Goal: Communication & Community: Answer question/provide support

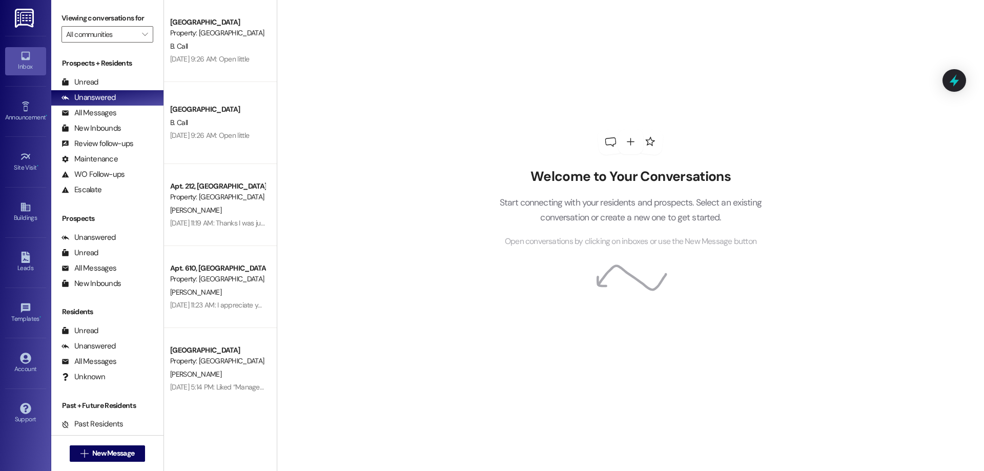
click at [107, 74] on div "Prospects + Residents Unread (0) Unread: Any message you haven't read yet will …" at bounding box center [107, 127] width 112 height 139
click at [109, 83] on div "Unread (0)" at bounding box center [107, 82] width 112 height 15
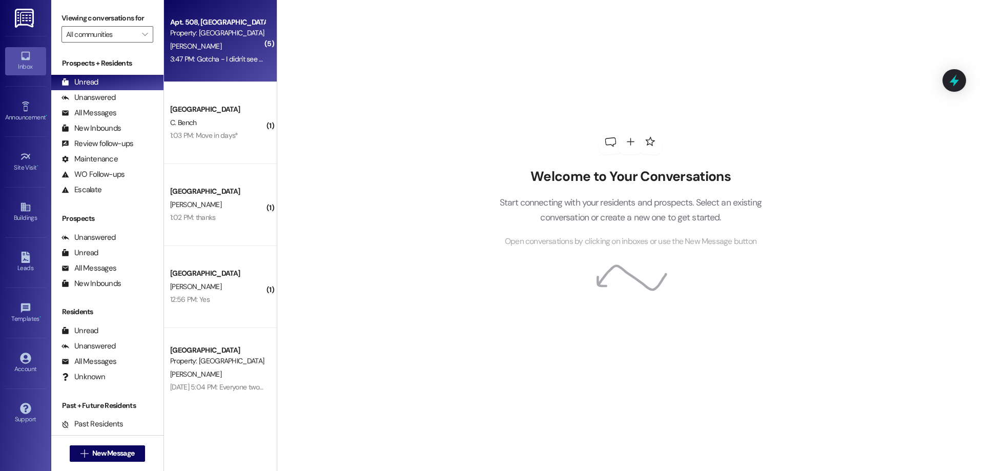
click at [241, 55] on div "3:47 PM: Gotcha - I didn't see that in the notes from Zak so that is good to kn…" at bounding box center [548, 58] width 757 height 9
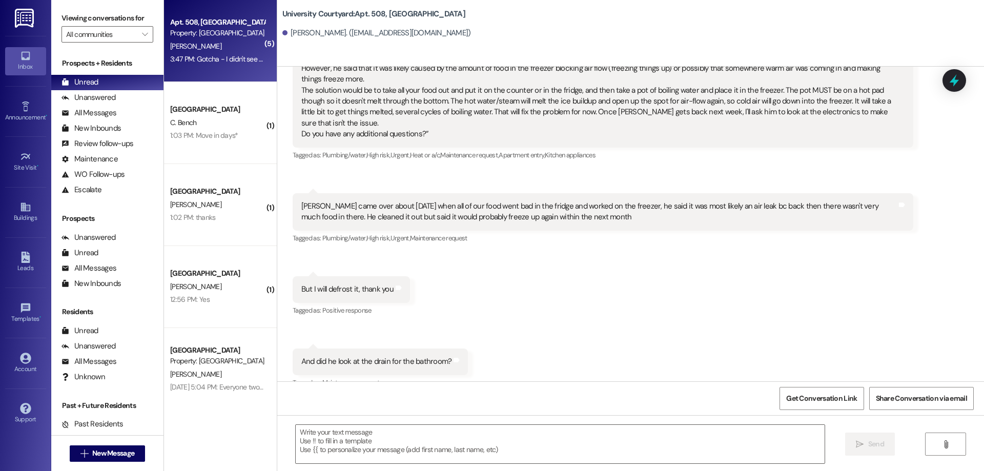
scroll to position [4302, 0]
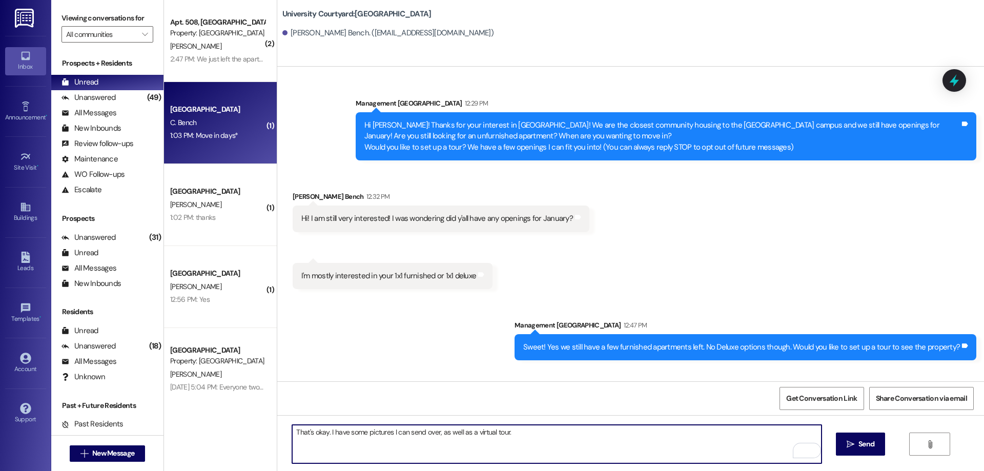
scroll to position [141, 0]
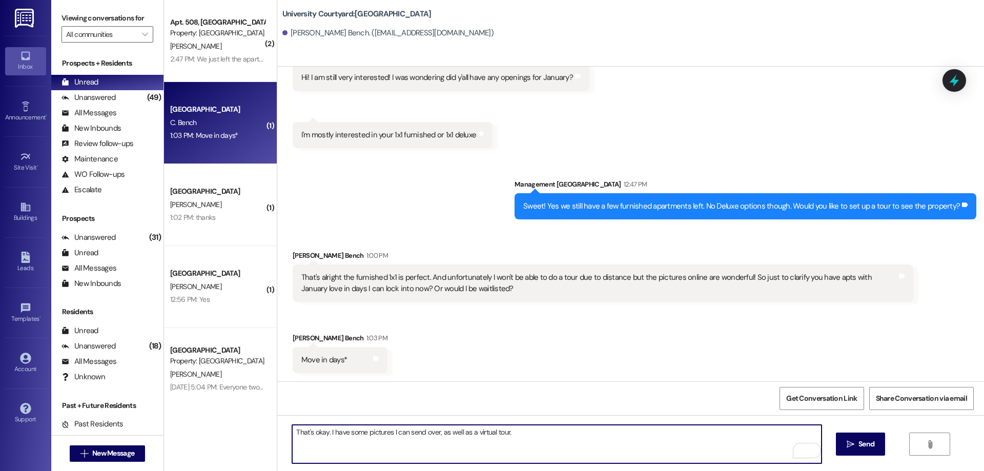
click at [520, 432] on textarea "That's okay. I have some pictures I can send over, as well as a virtual tour." at bounding box center [556, 444] width 529 height 38
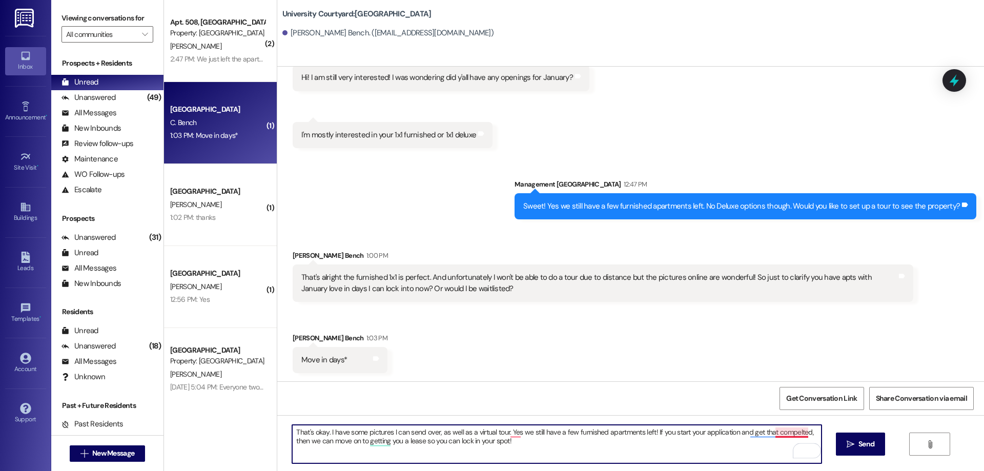
click at [780, 433] on textarea "That's okay. I have some pictures I can send over, as well as a virtual tour. Y…" at bounding box center [556, 444] width 529 height 38
type textarea "That's okay. I have some pictures I can send over, as well as a virtual tour. Y…"
click at [861, 449] on span "Send" at bounding box center [866, 444] width 16 height 11
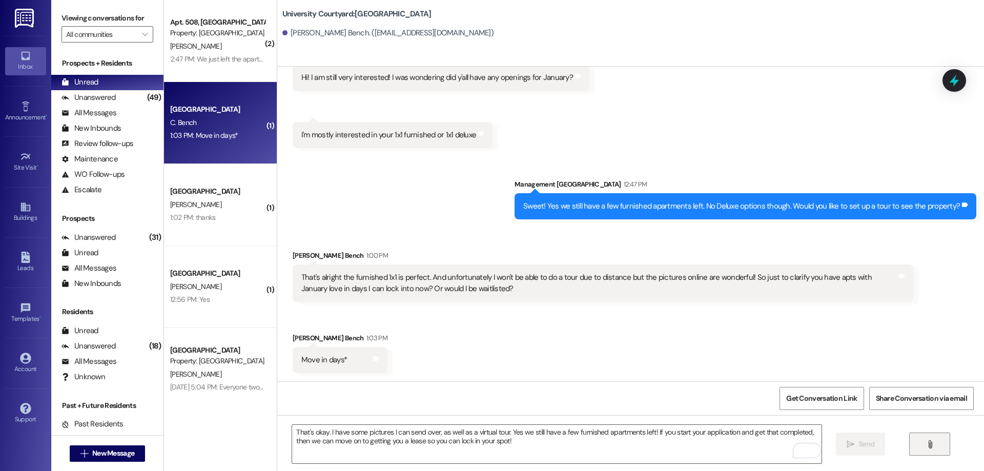
click at [919, 444] on button "" at bounding box center [929, 444] width 41 height 23
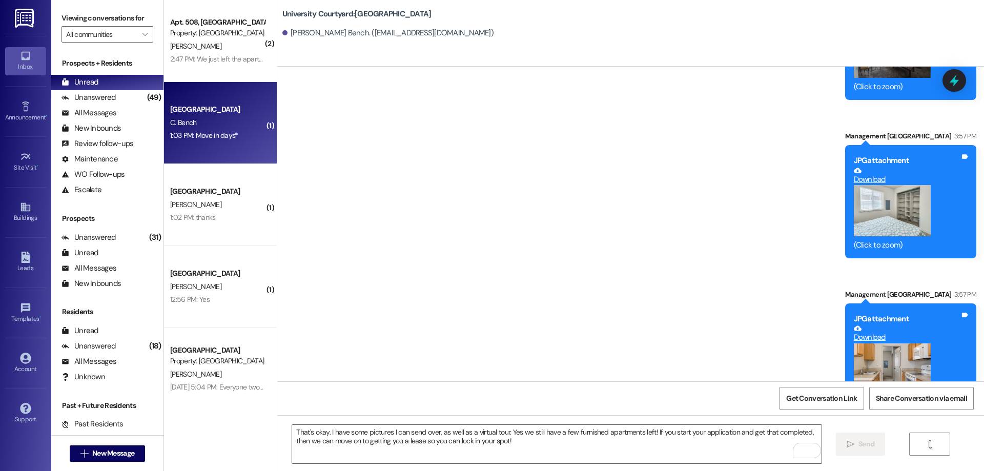
scroll to position [1231, 0]
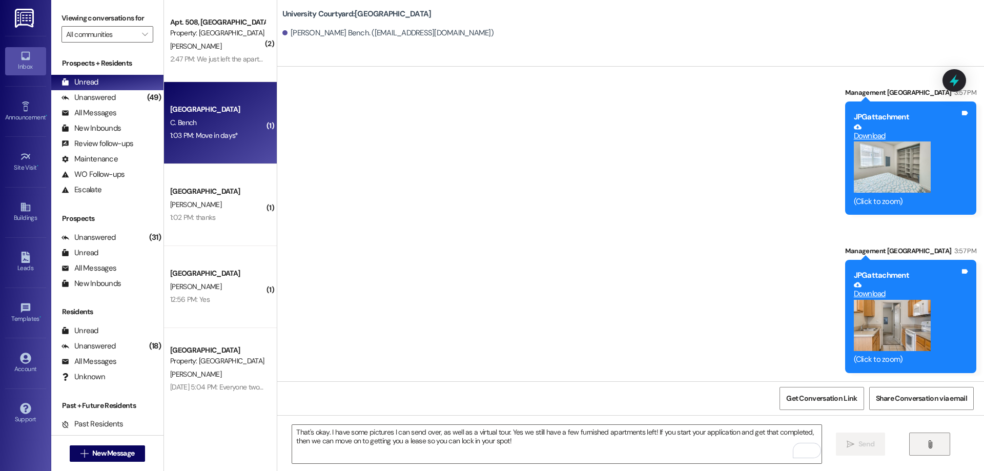
click at [923, 443] on button "" at bounding box center [929, 444] width 41 height 23
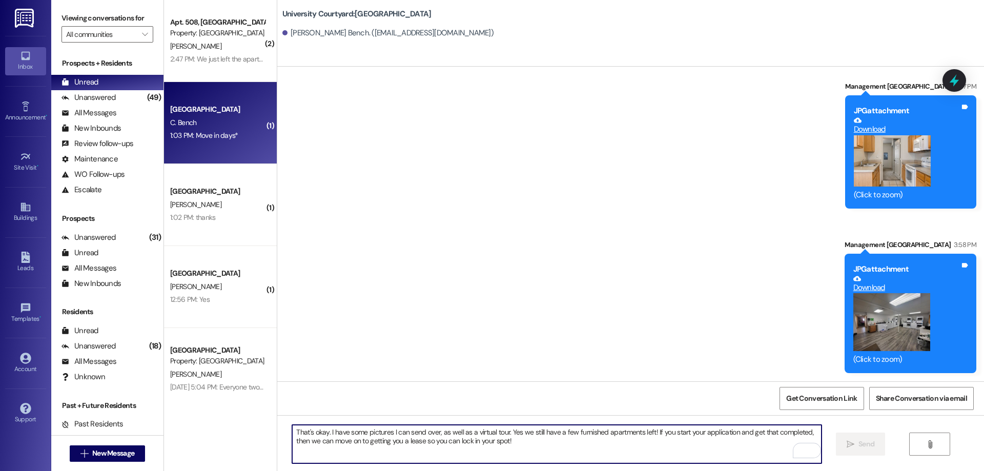
click at [673, 447] on textarea "That's okay. I have some pictures I can send over, as well as a virtual tour. Y…" at bounding box center [556, 444] width 529 height 38
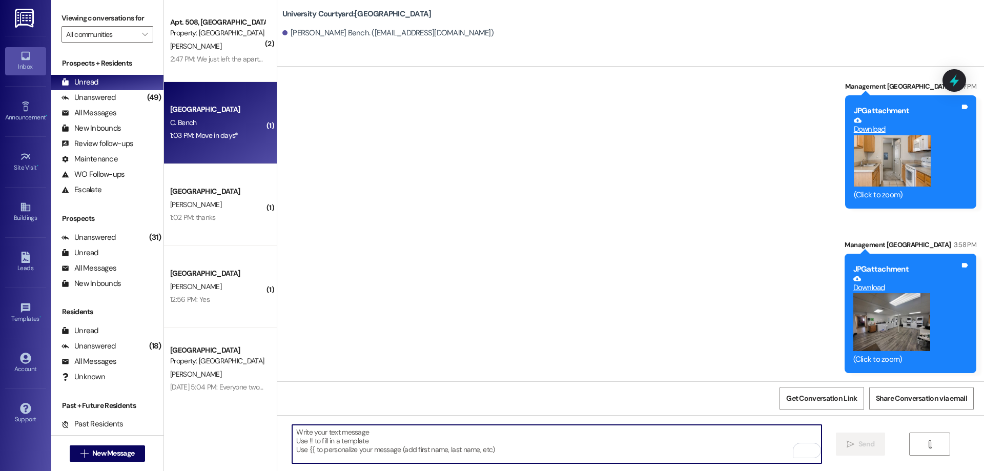
paste textarea "[URL][DOMAIN_NAME]"
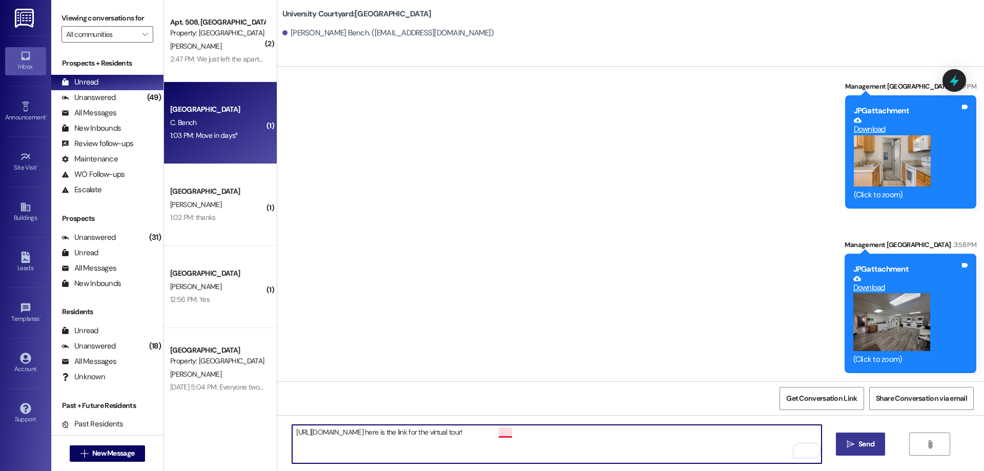
click at [491, 432] on textarea "https://www.ucourtyard.com/rexburg/university-courtyard/photos/ here is the lin…" at bounding box center [556, 444] width 529 height 38
type textarea "https://www.ucourtyard.com/rexburg/university-courtyard/photos/ here is the lin…"
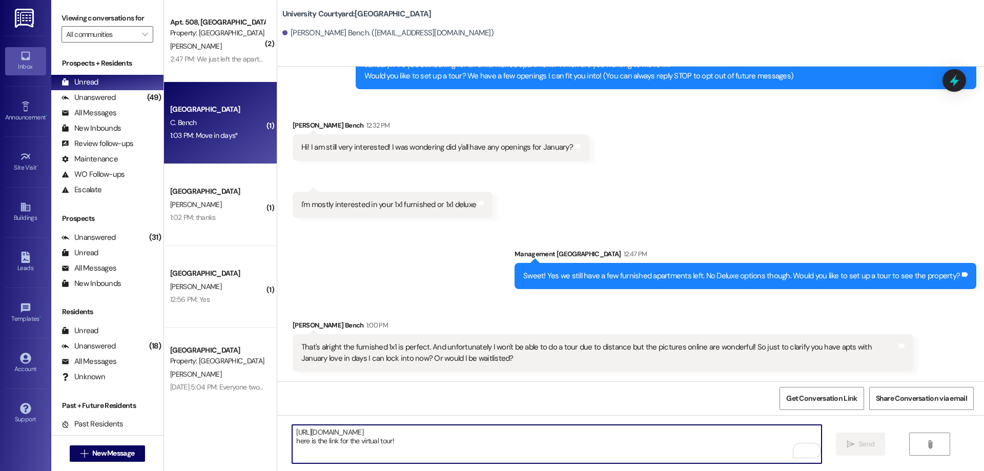
scroll to position [0, 0]
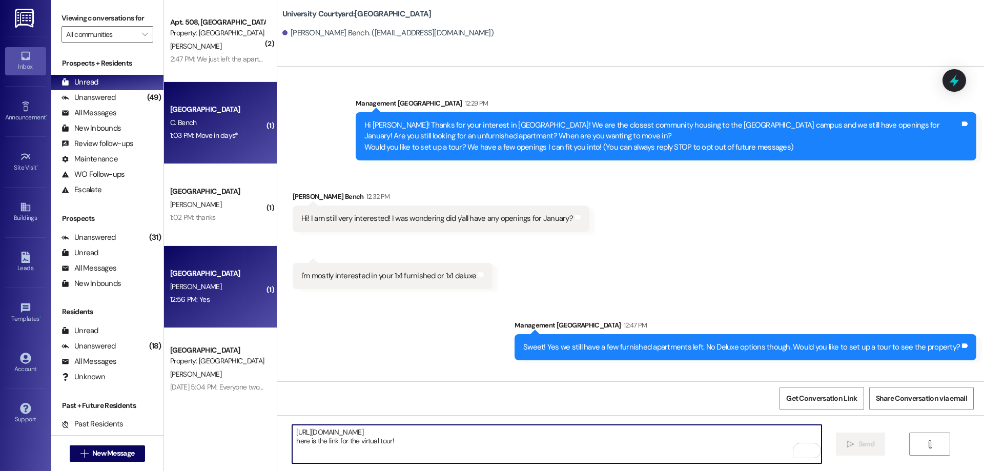
click at [188, 285] on span "S. Simmons" at bounding box center [195, 286] width 51 height 9
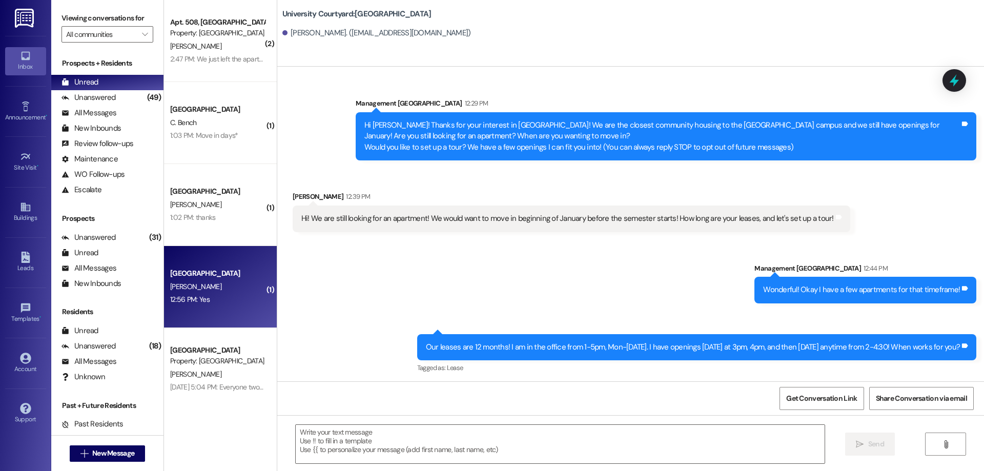
scroll to position [216, 0]
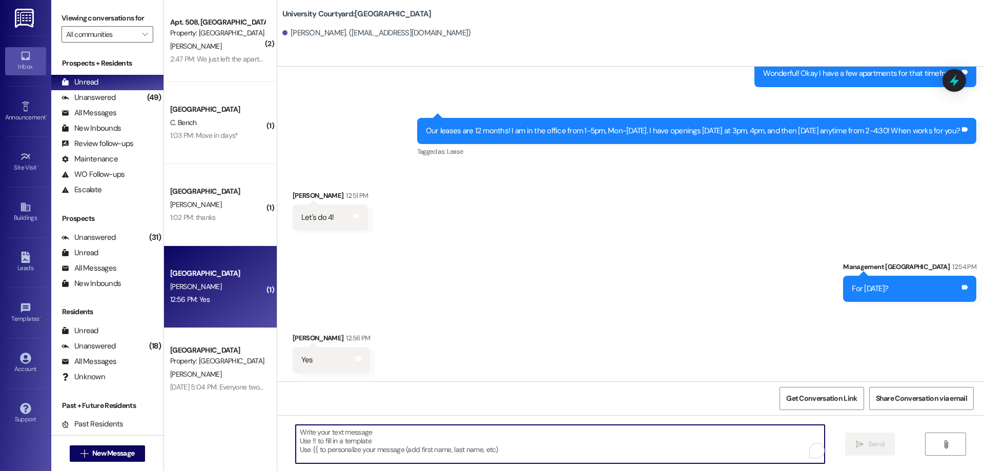
click at [395, 452] on textarea "To enrich screen reader interactions, please activate Accessibility in Grammarl…" at bounding box center [560, 444] width 529 height 38
type textarea "Perfect! See you tomorrow afternoon!"
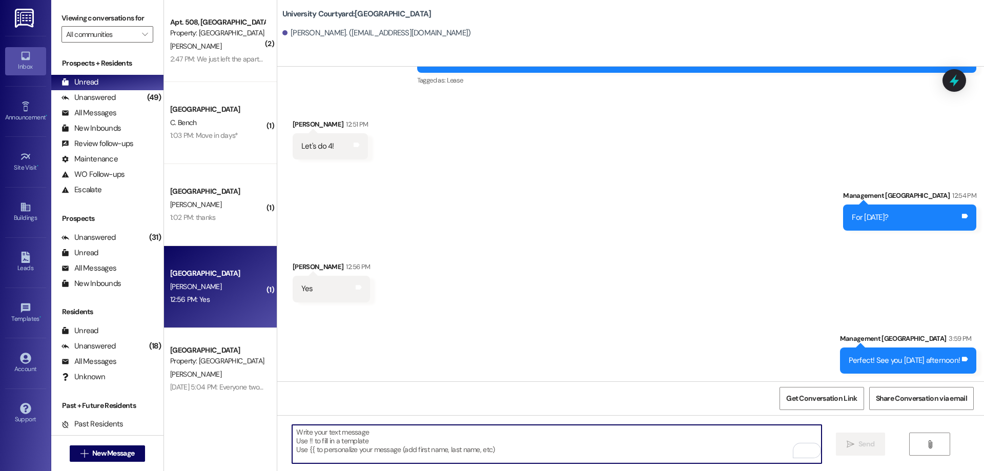
scroll to position [288, 0]
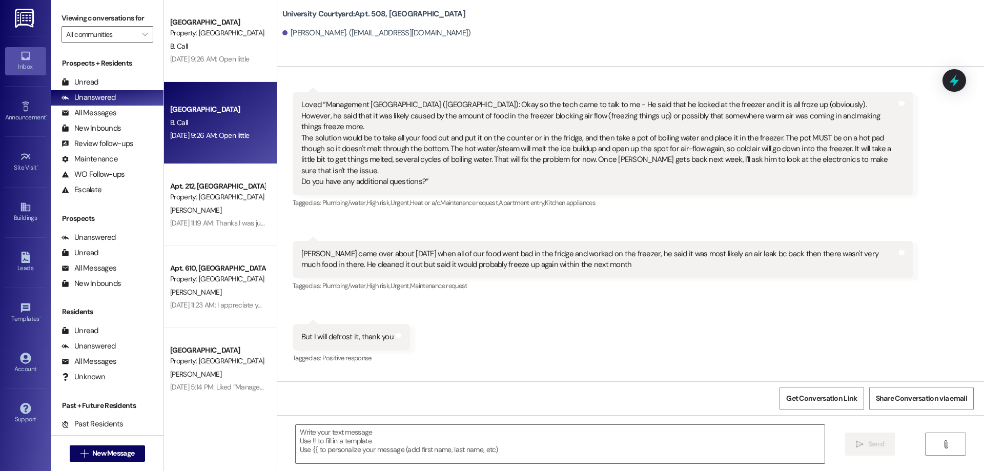
scroll to position [4219, 0]
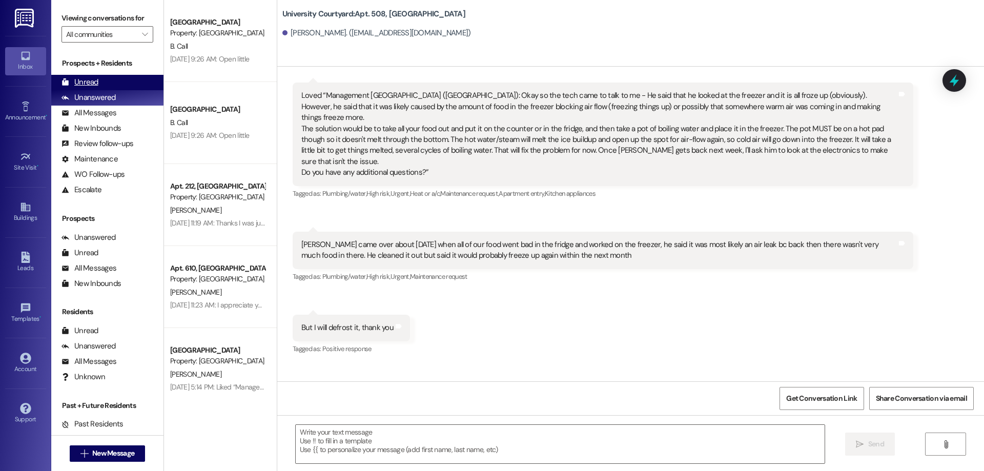
click at [93, 85] on div "Unread" at bounding box center [80, 82] width 37 height 11
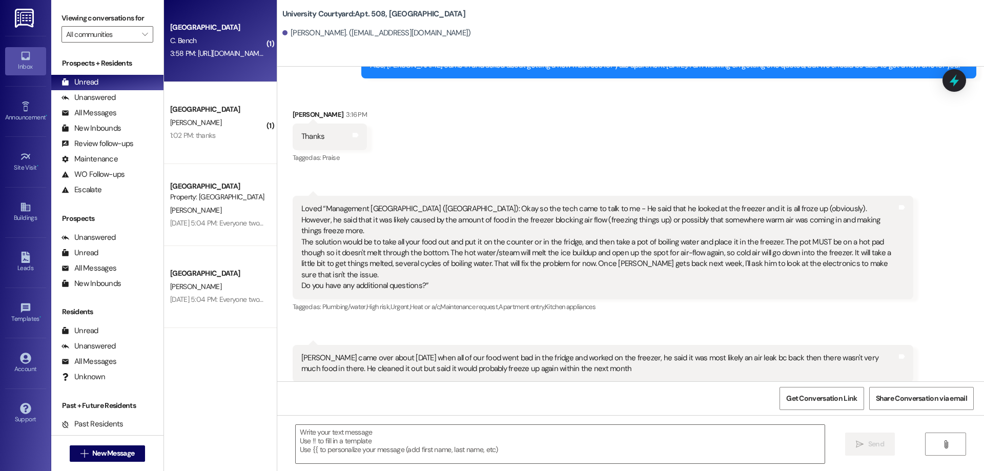
click at [217, 56] on div "3:58 PM: [URL][DOMAIN_NAME] here is the link for the virtual tour! 3:58 PM: [UR…" at bounding box center [267, 53] width 194 height 9
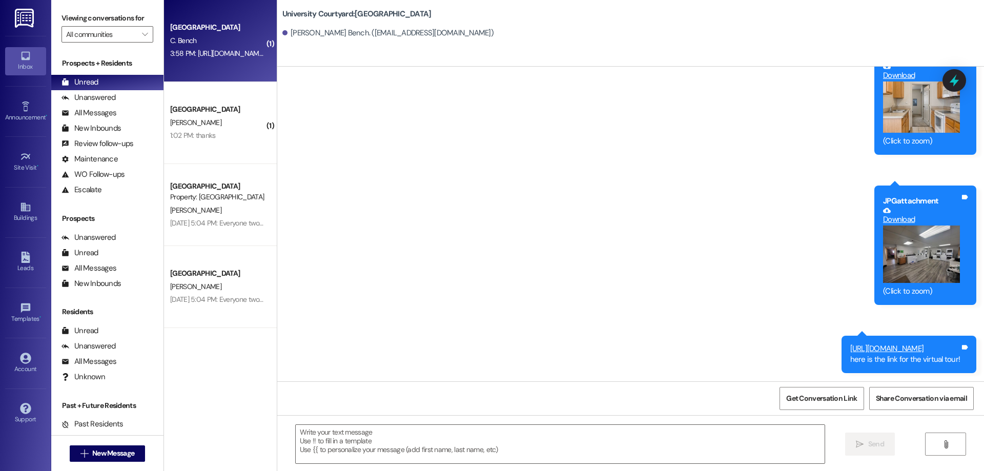
scroll to position [1364, 0]
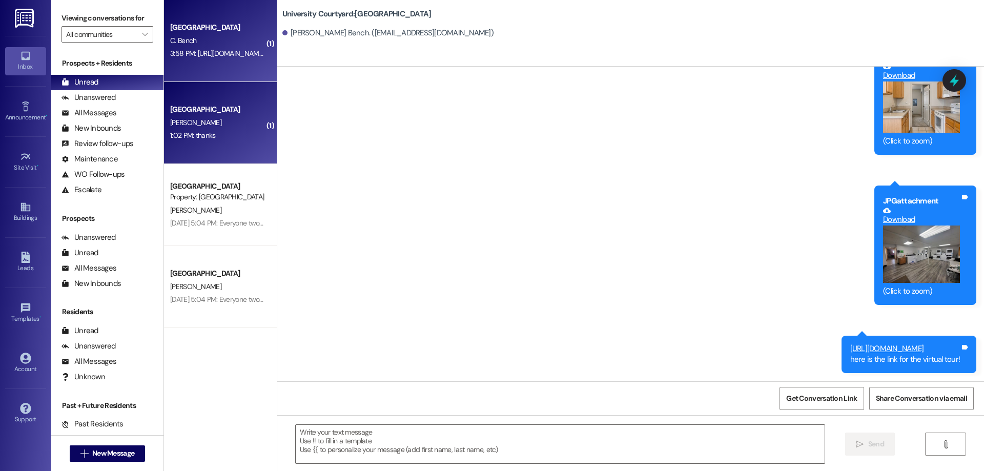
click at [218, 130] on div "1:02 PM: thanks 1:02 PM: thanks" at bounding box center [217, 135] width 97 height 13
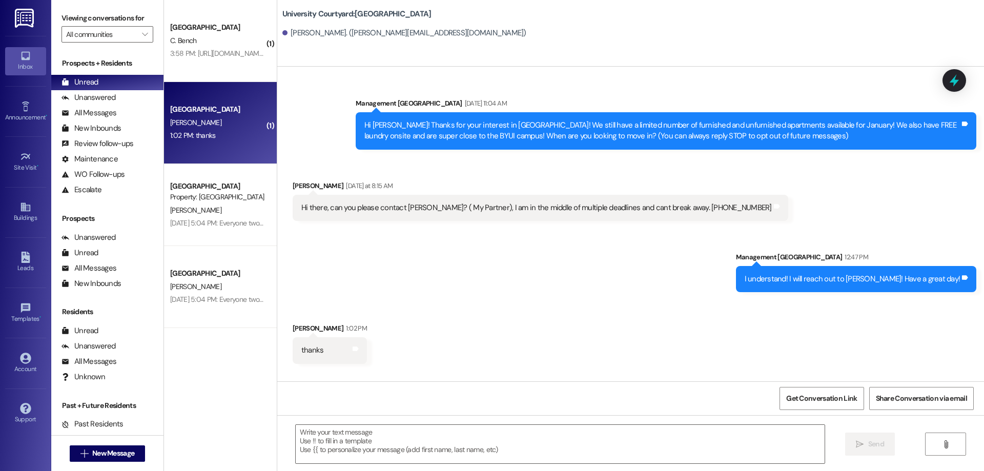
scroll to position [0, 0]
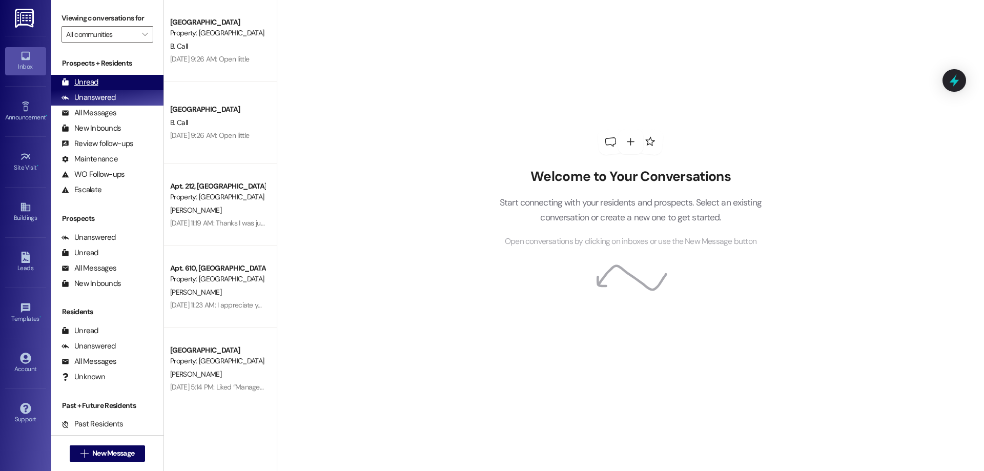
click at [112, 78] on div "Unread (0)" at bounding box center [107, 82] width 112 height 15
